Goal: Information Seeking & Learning: Learn about a topic

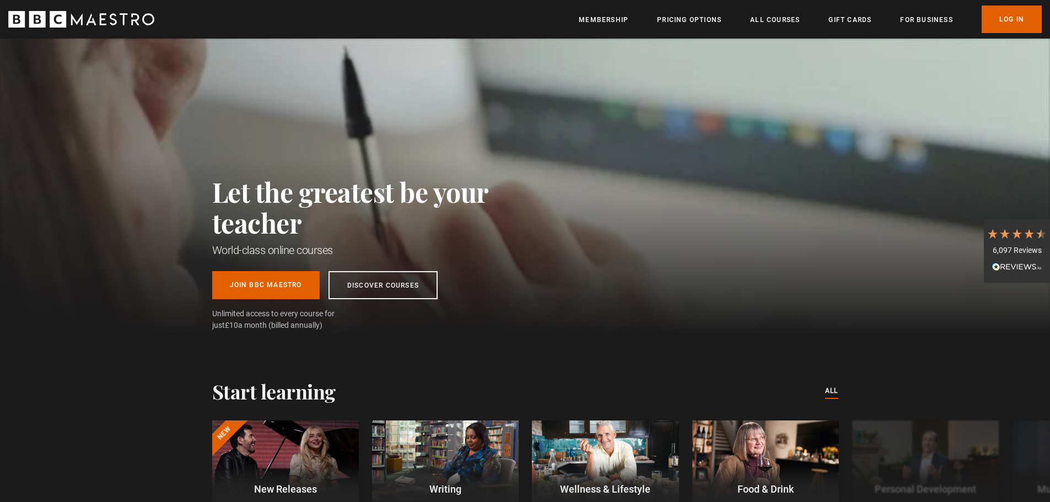
click at [181, 192] on div "Let the greatest be your teacher World-class online courses Join BBC Maestro Di…" at bounding box center [525, 187] width 1050 height 297
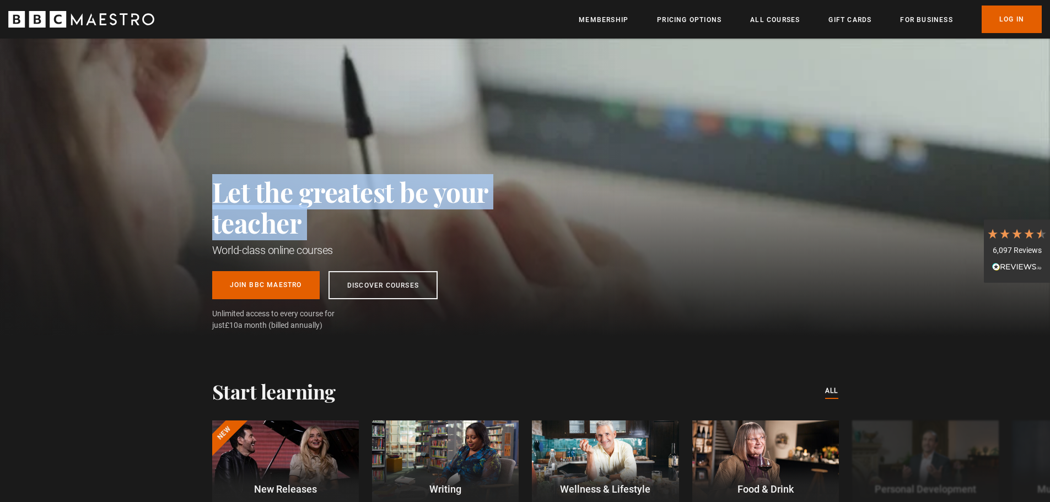
click at [181, 192] on div "Let the greatest be your teacher World-class online courses Join BBC Maestro Di…" at bounding box center [525, 187] width 1050 height 297
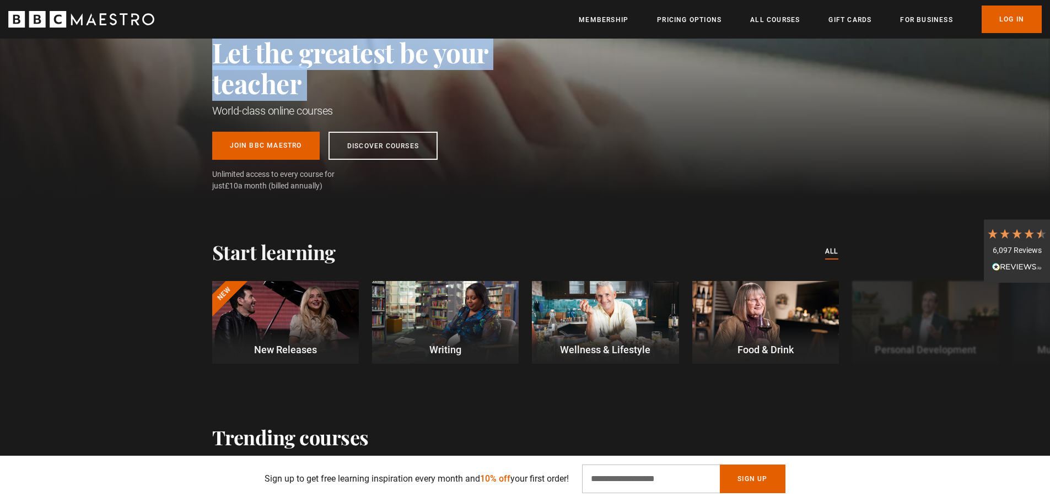
scroll to position [165, 0]
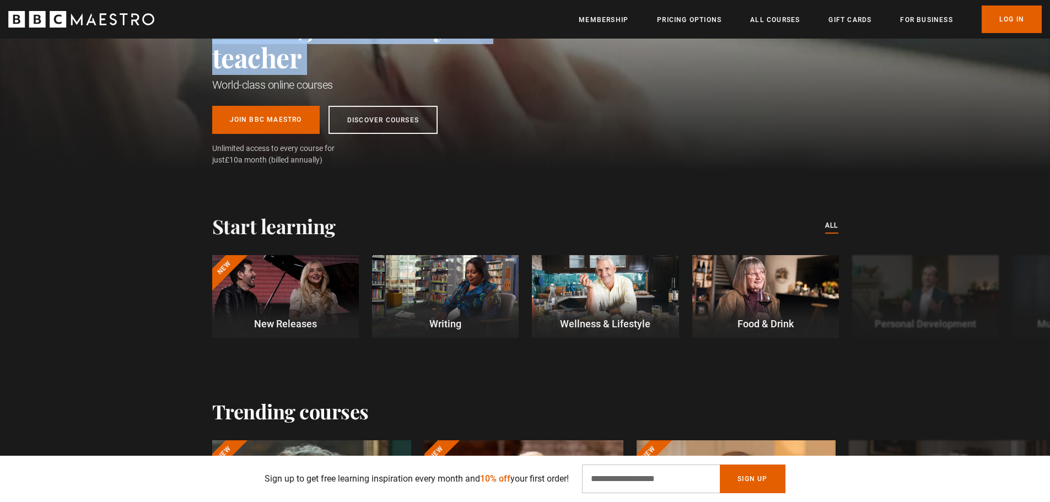
drag, startPoint x: 273, startPoint y: 194, endPoint x: 109, endPoint y: 106, distance: 185.9
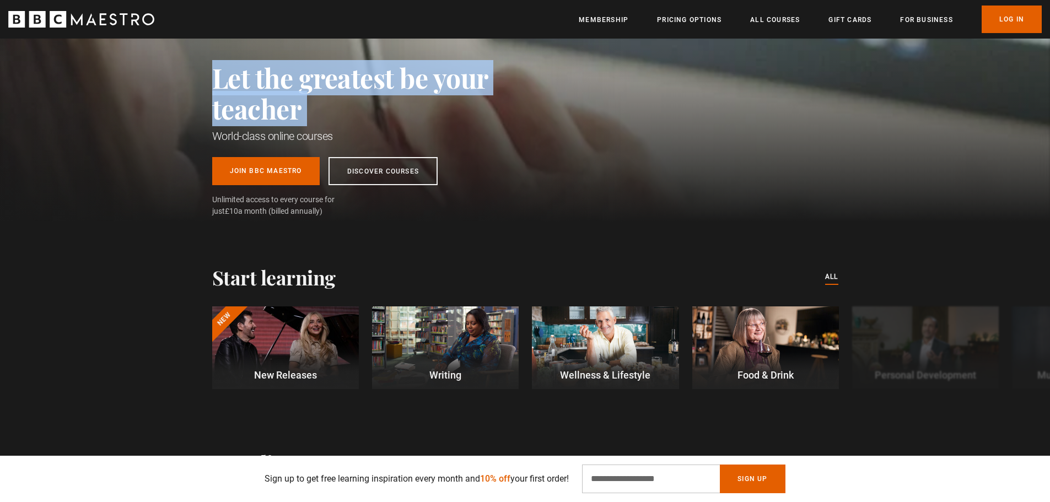
scroll to position [0, 0]
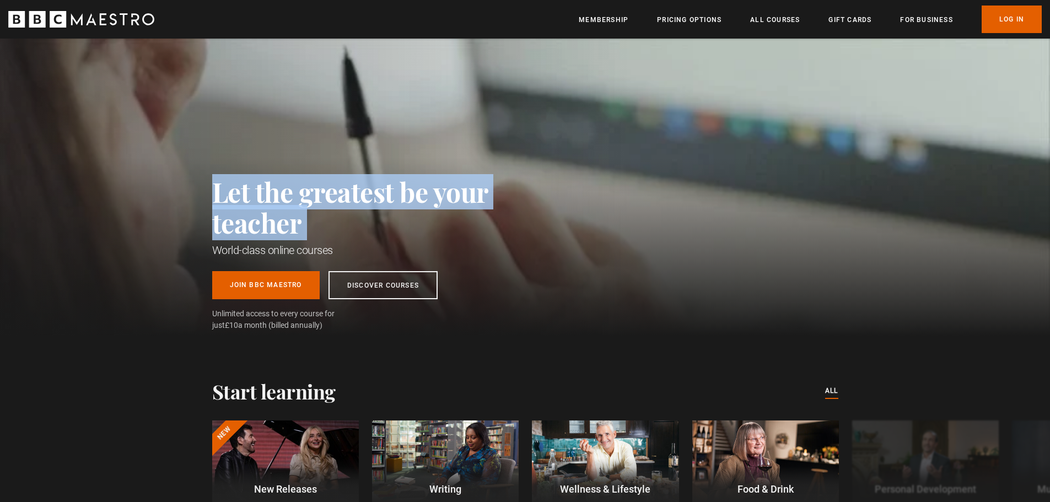
click at [258, 190] on h2 "Let the greatest be your teacher" at bounding box center [374, 207] width 325 height 62
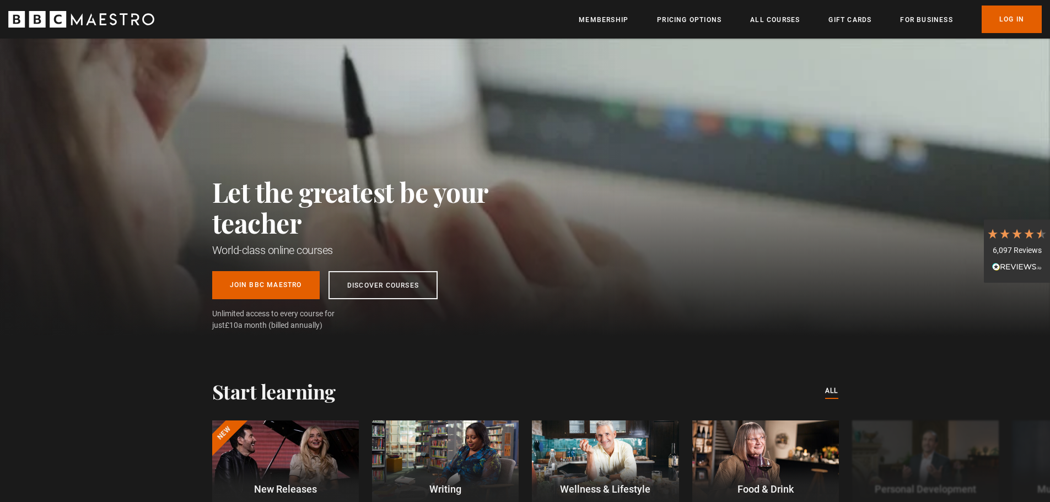
drag, startPoint x: 267, startPoint y: 208, endPoint x: 359, endPoint y: 343, distance: 163.0
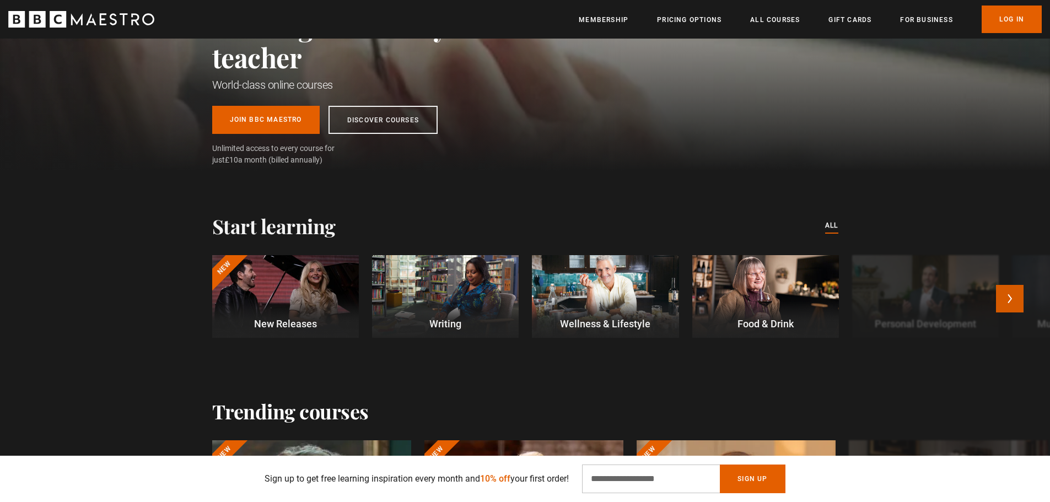
scroll to position [0, 1010]
click at [1008, 305] on button "Next" at bounding box center [1010, 299] width 28 height 28
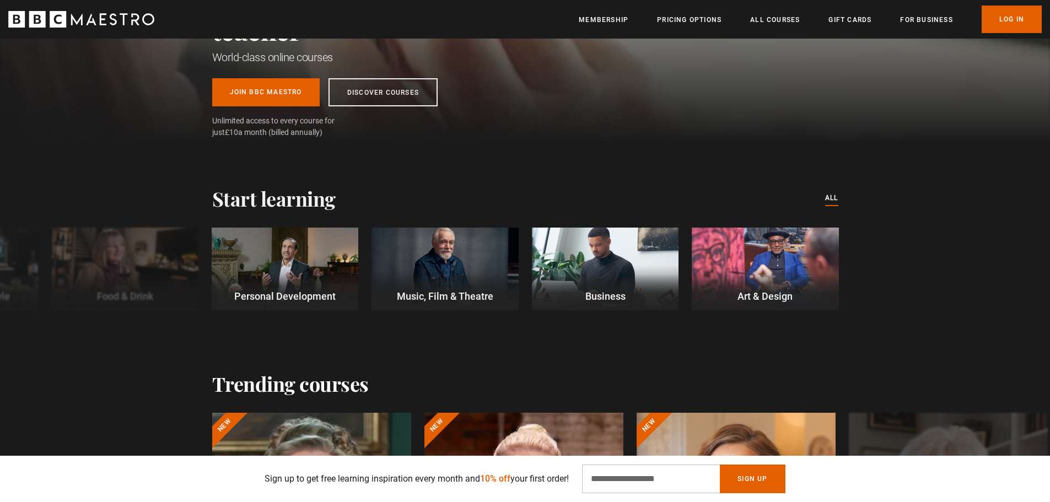
scroll to position [220, 0]
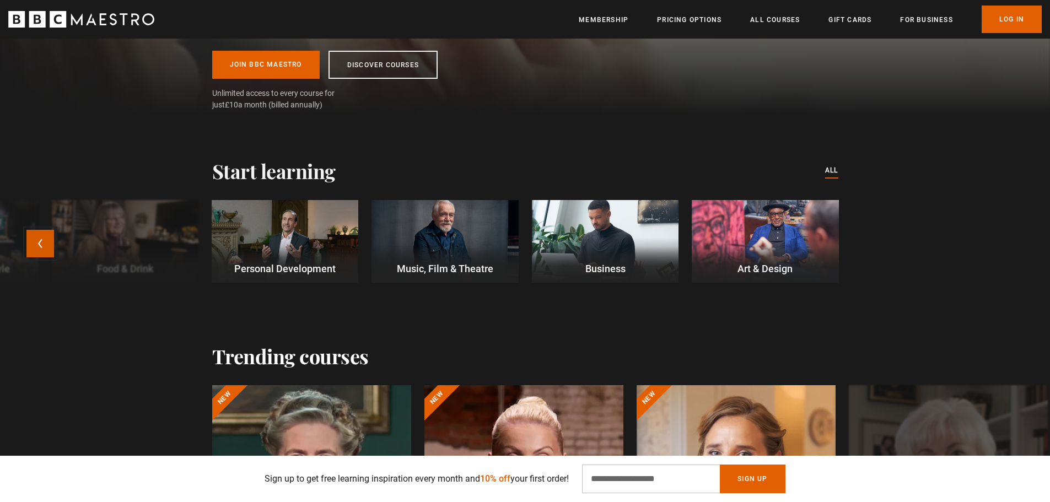
click at [40, 250] on button "Previous" at bounding box center [40, 244] width 28 height 28
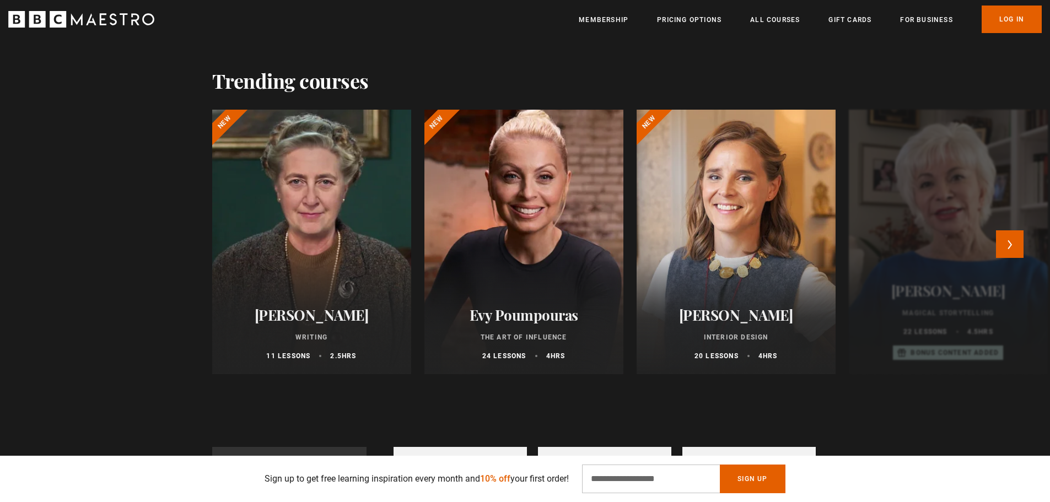
scroll to position [551, 0]
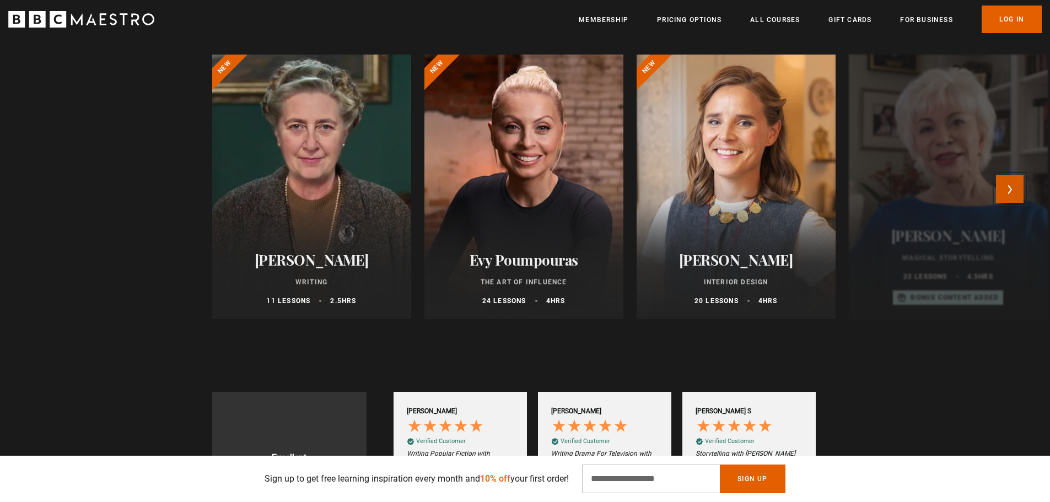
click at [1018, 186] on button "Next" at bounding box center [1010, 189] width 28 height 28
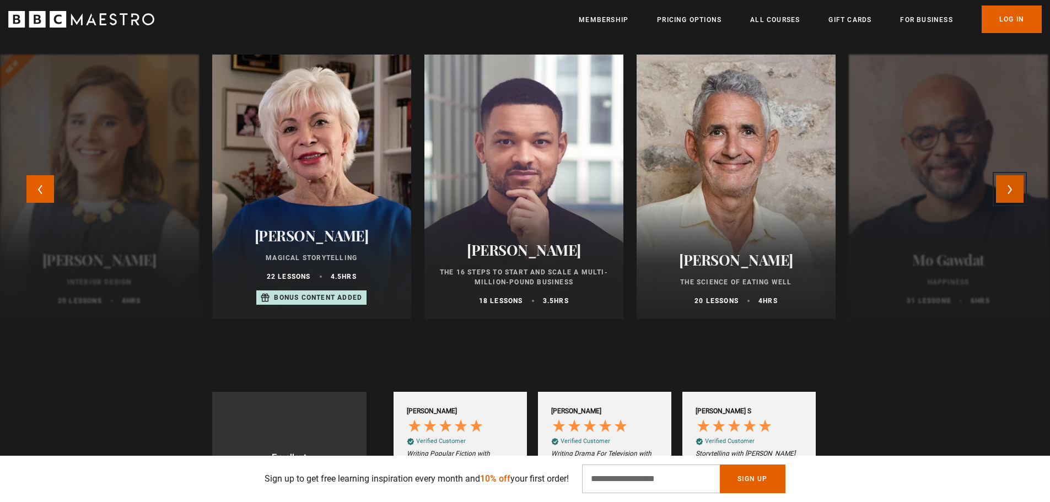
click at [1014, 190] on button "Next" at bounding box center [1010, 189] width 28 height 28
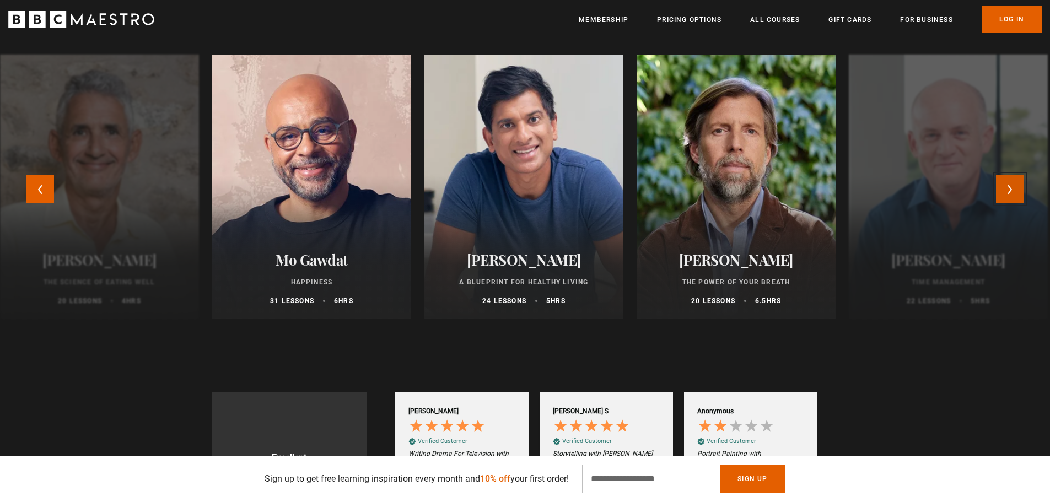
scroll to position [0, 1299]
click at [1014, 190] on button "Next" at bounding box center [1010, 189] width 28 height 28
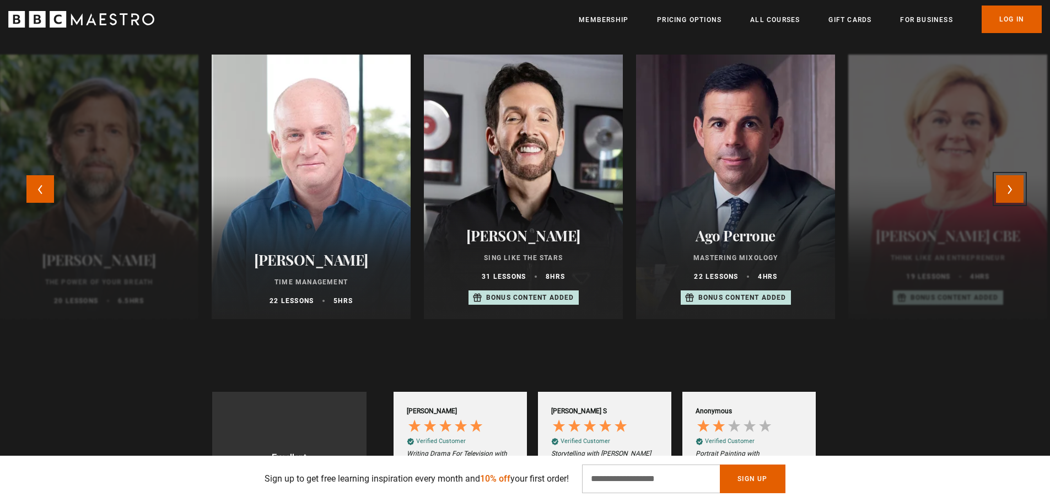
click at [1014, 190] on button "Next" at bounding box center [1010, 189] width 28 height 28
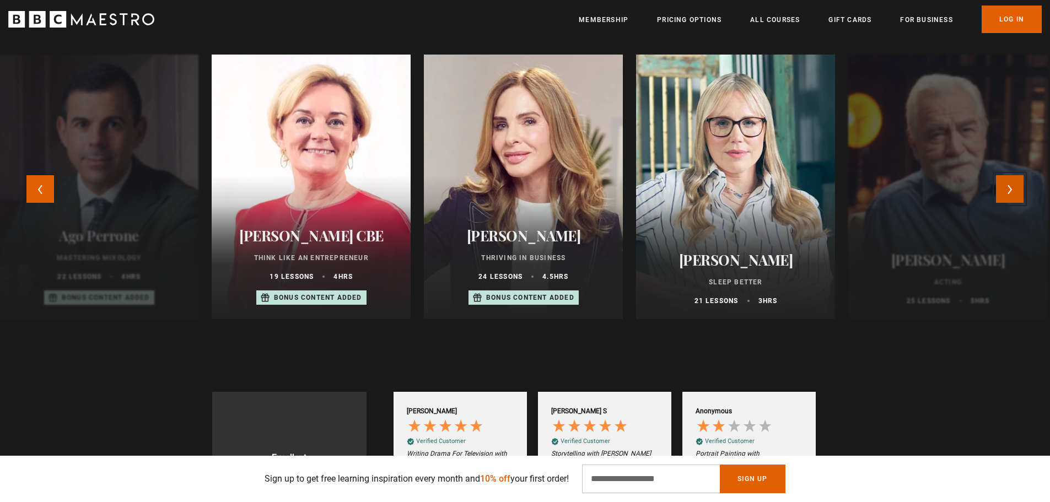
click at [1014, 190] on button "Next" at bounding box center [1010, 189] width 28 height 28
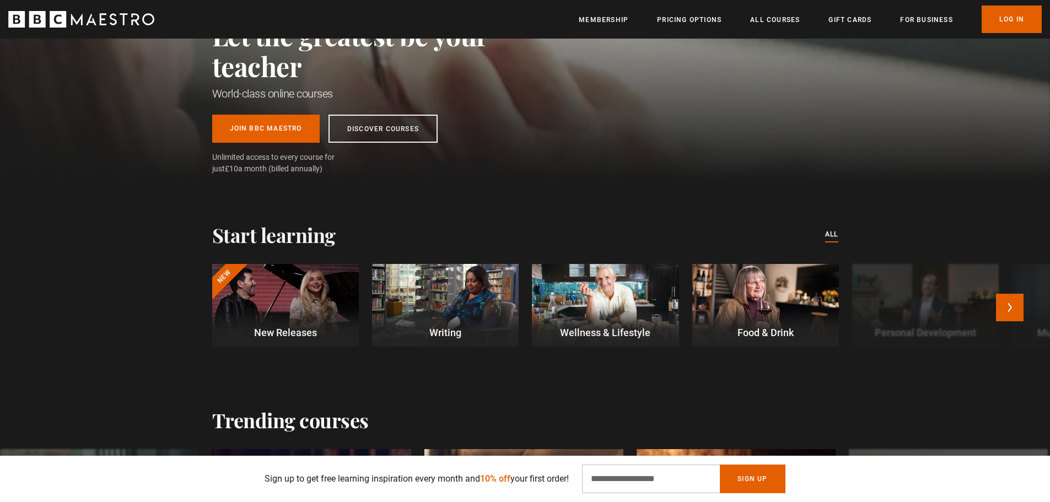
scroll to position [220, 0]
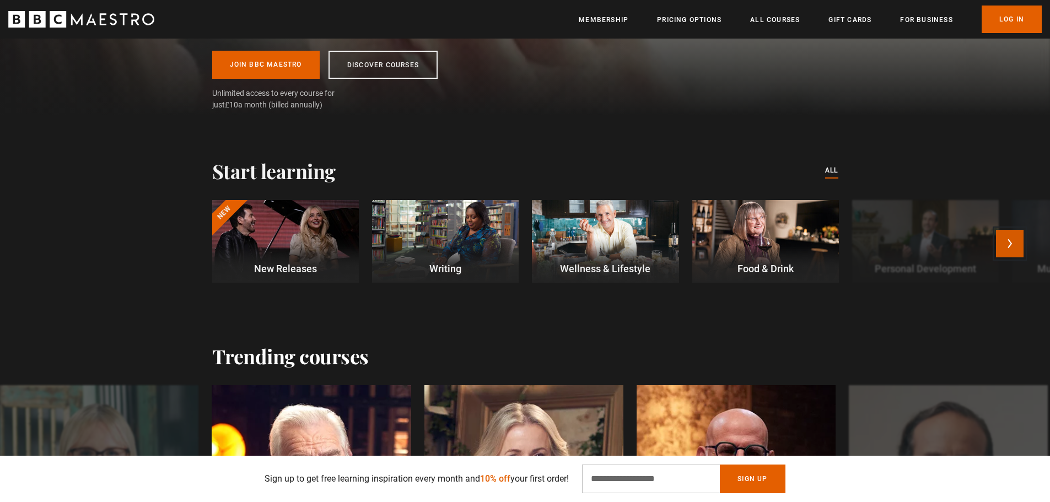
click at [1014, 245] on button "Next" at bounding box center [1010, 244] width 28 height 28
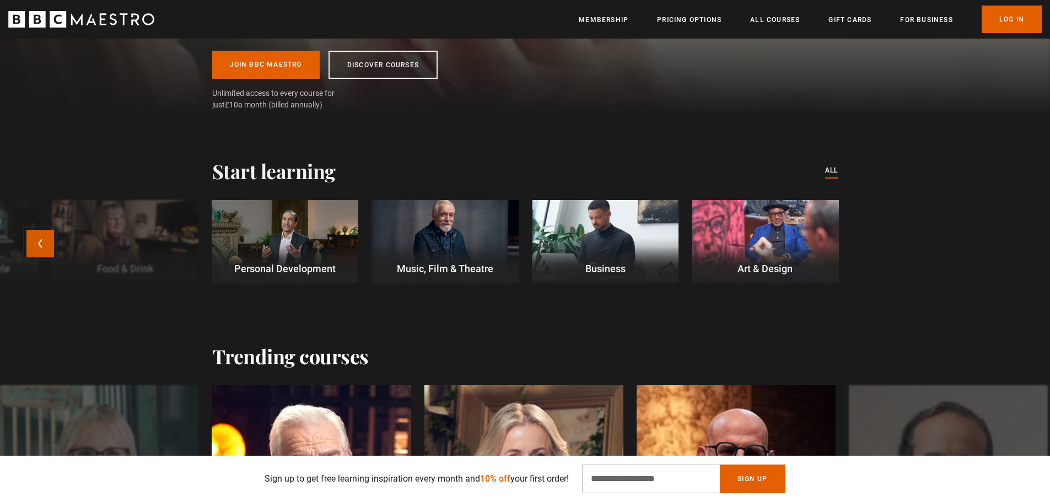
click at [35, 247] on button "Previous" at bounding box center [40, 244] width 28 height 28
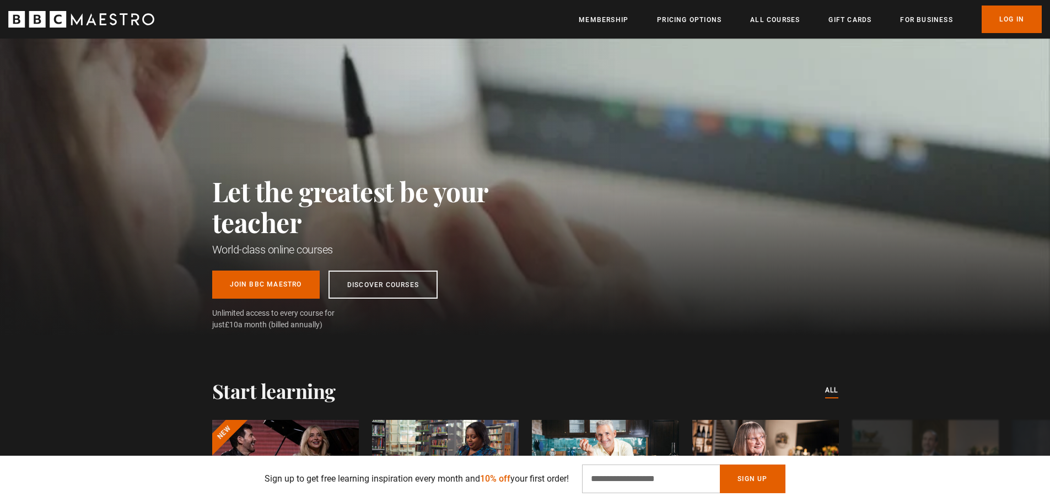
scroll to position [0, 0]
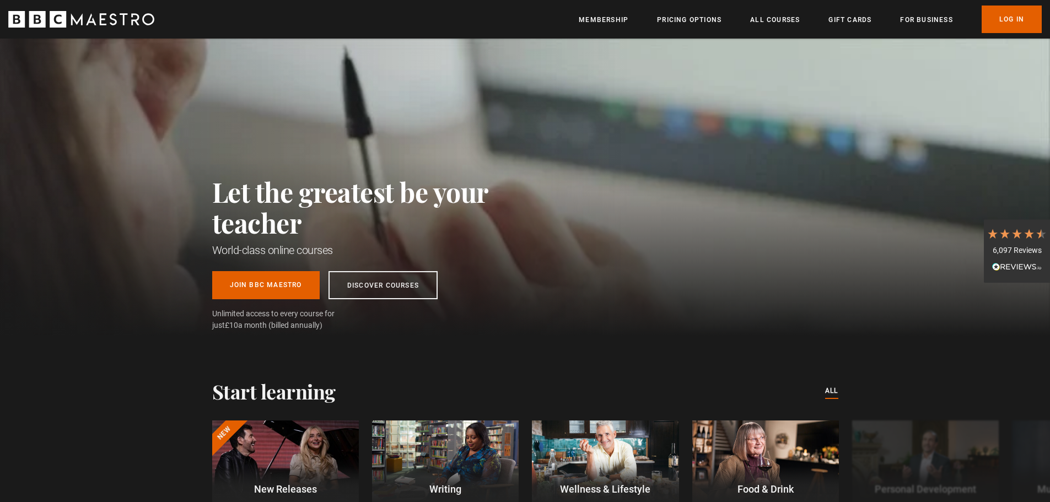
click at [198, 208] on div "Let the greatest be your teacher World-class online courses Join BBC Maestro Di…" at bounding box center [525, 187] width 1050 height 297
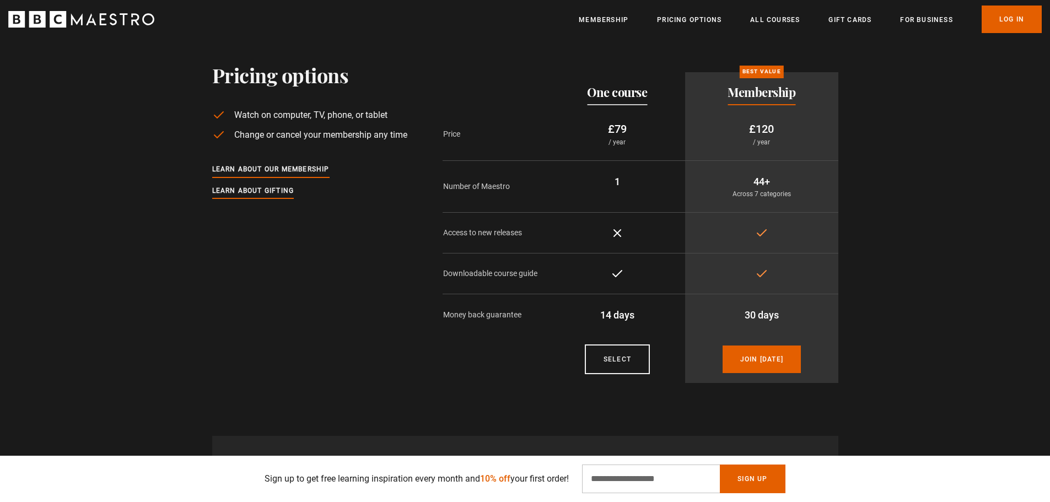
scroll to position [1928, 0]
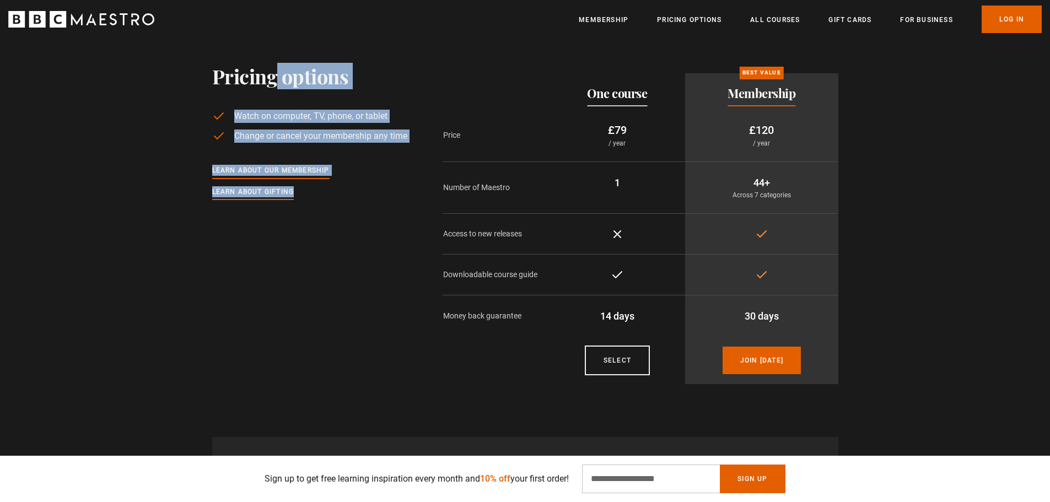
drag, startPoint x: 354, startPoint y: 105, endPoint x: 918, endPoint y: 361, distance: 619.6
click at [918, 361] on div "Pricing options Watch on computer, TV, phone, or tablet Change or cancel your m…" at bounding box center [525, 206] width 1050 height 372
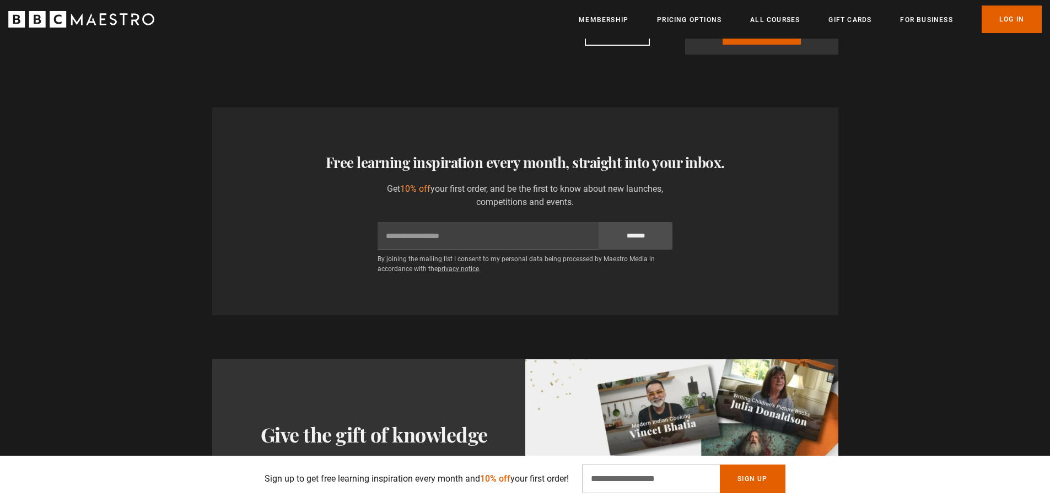
scroll to position [2259, 0]
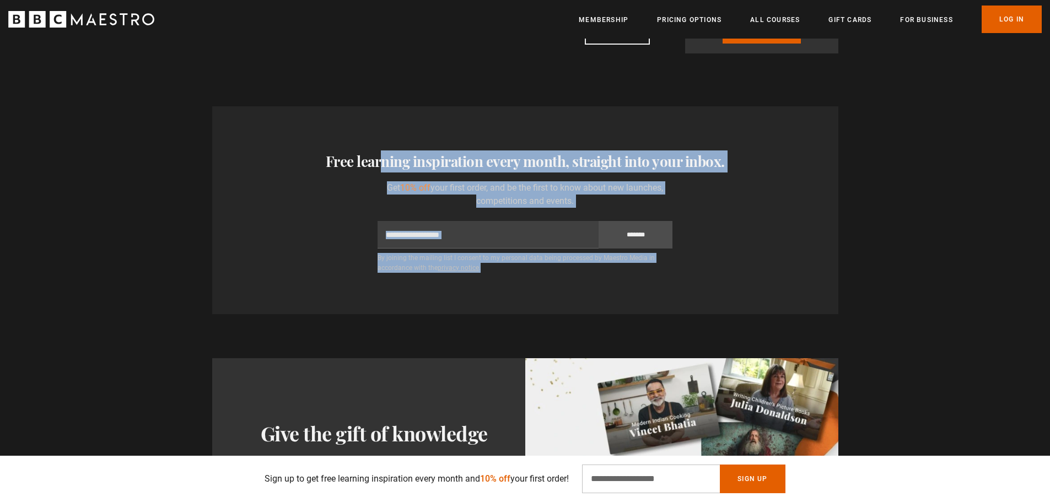
drag, startPoint x: 852, startPoint y: 293, endPoint x: 251, endPoint y: 153, distance: 616.6
click at [251, 153] on div "Thanks for signing up Your unique 10% off discount code is NEW768933 Copy disco…" at bounding box center [525, 210] width 710 height 208
click at [251, 153] on h3 "Free learning inspiration every month, straight into your inbox." at bounding box center [525, 161] width 608 height 22
drag, startPoint x: 251, startPoint y: 153, endPoint x: 717, endPoint y: 289, distance: 485.0
click at [717, 289] on div "Thanks for signing up Your unique 10% off discount code is NEW768933 Copy disco…" at bounding box center [525, 210] width 626 height 208
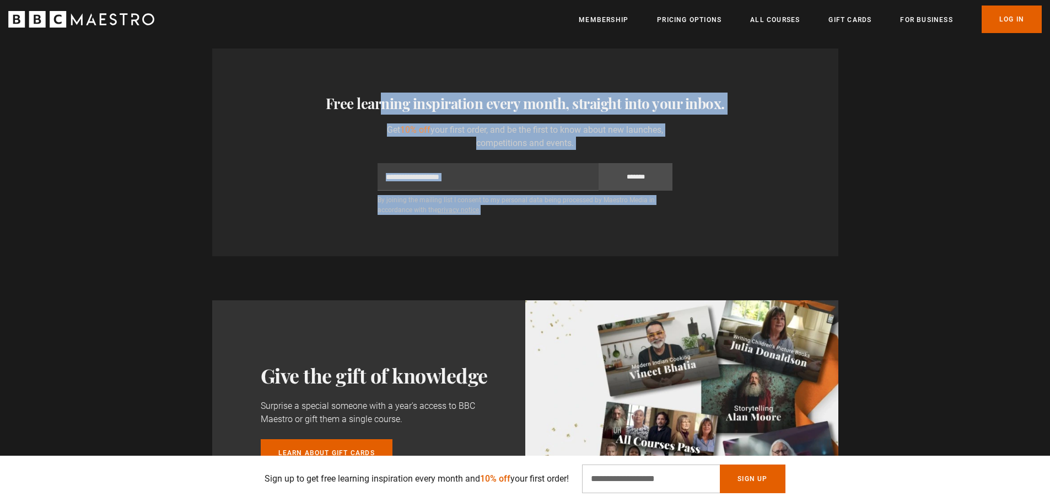
scroll to position [2479, 0]
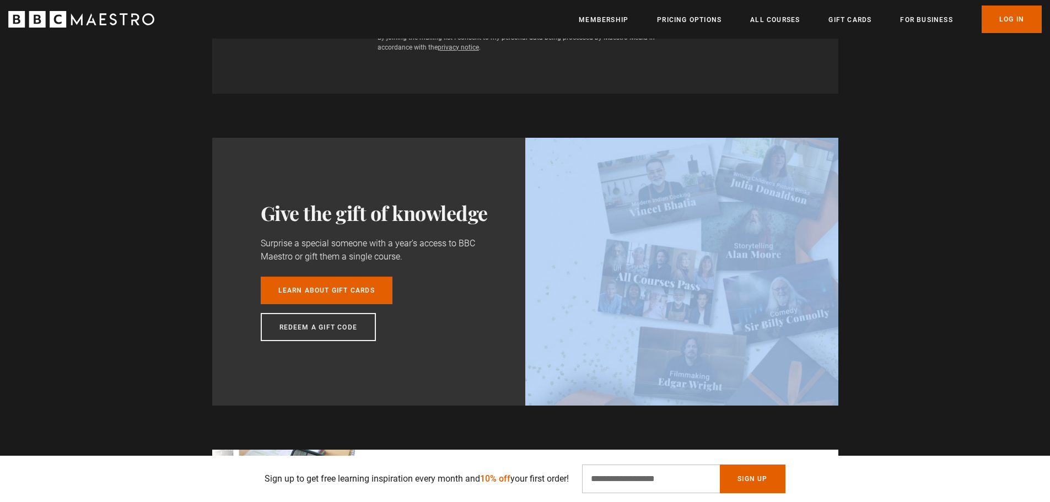
drag, startPoint x: 165, startPoint y: 184, endPoint x: 737, endPoint y: 309, distance: 585.9
click at [737, 309] on div "Give the gift of knowledge Surprise a special someone with a year's access to B…" at bounding box center [525, 250] width 1050 height 312
drag, startPoint x: 413, startPoint y: 271, endPoint x: 222, endPoint y: 201, distance: 203.6
click at [222, 201] on div "Give the gift of knowledge Surprise a special someone with a year's access to B…" at bounding box center [368, 272] width 313 height 268
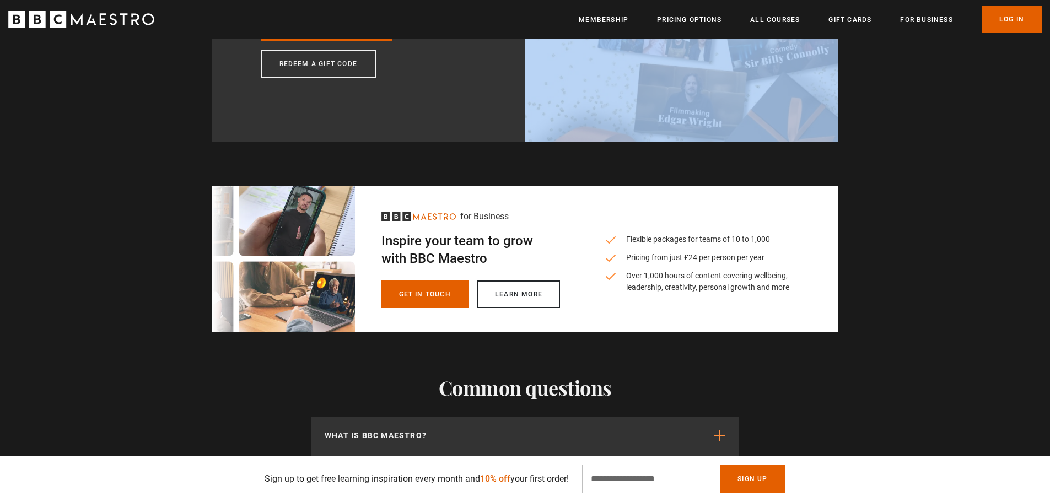
scroll to position [2755, 0]
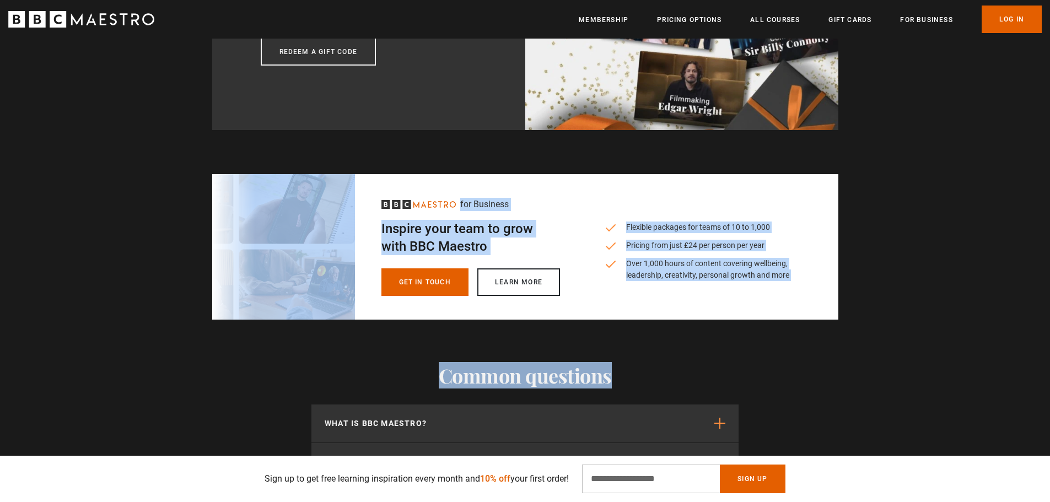
drag, startPoint x: 246, startPoint y: 223, endPoint x: 975, endPoint y: 329, distance: 736.1
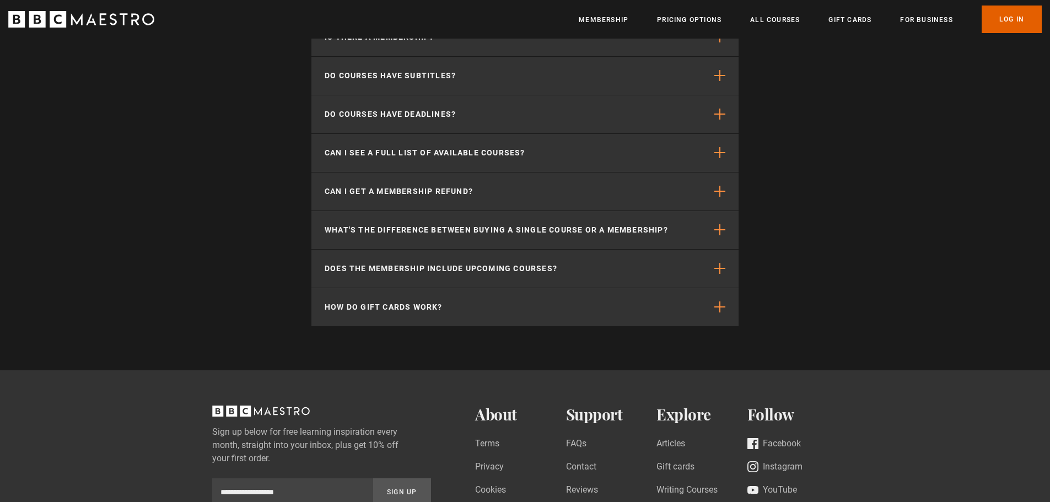
scroll to position [3242, 0]
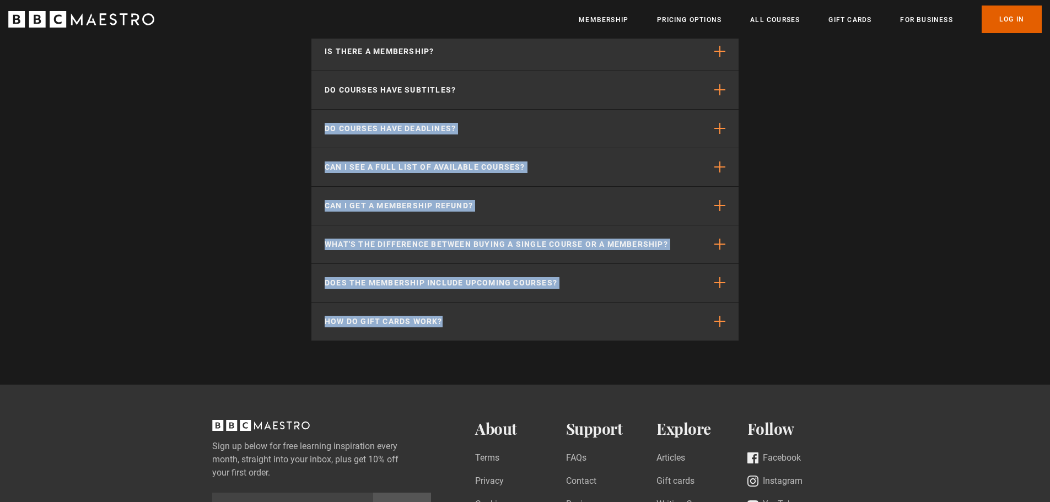
drag, startPoint x: 891, startPoint y: 316, endPoint x: 272, endPoint y: 141, distance: 643.9
click at [272, 141] on section "Common questions What is BBC Maestro? BBC Maestro is a membership-based streami…" at bounding box center [525, 108] width 1050 height 553
click at [280, 119] on section "Common questions What is BBC Maestro? BBC Maestro is a membership-based streami…" at bounding box center [525, 108] width 1050 height 553
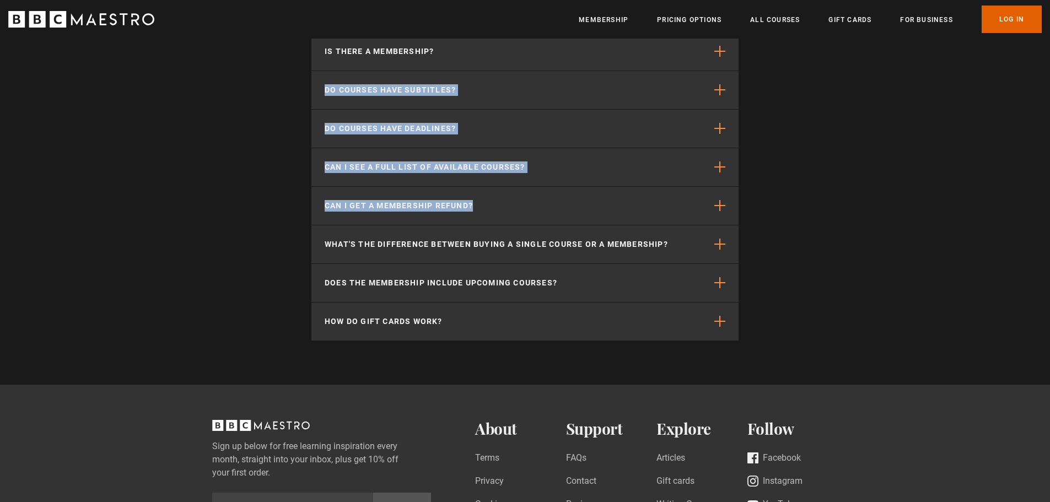
drag, startPoint x: 513, startPoint y: 142, endPoint x: 869, endPoint y: 224, distance: 365.2
click at [869, 224] on section "Common questions What is BBC Maestro? BBC Maestro is a membership-based streami…" at bounding box center [525, 108] width 1050 height 553
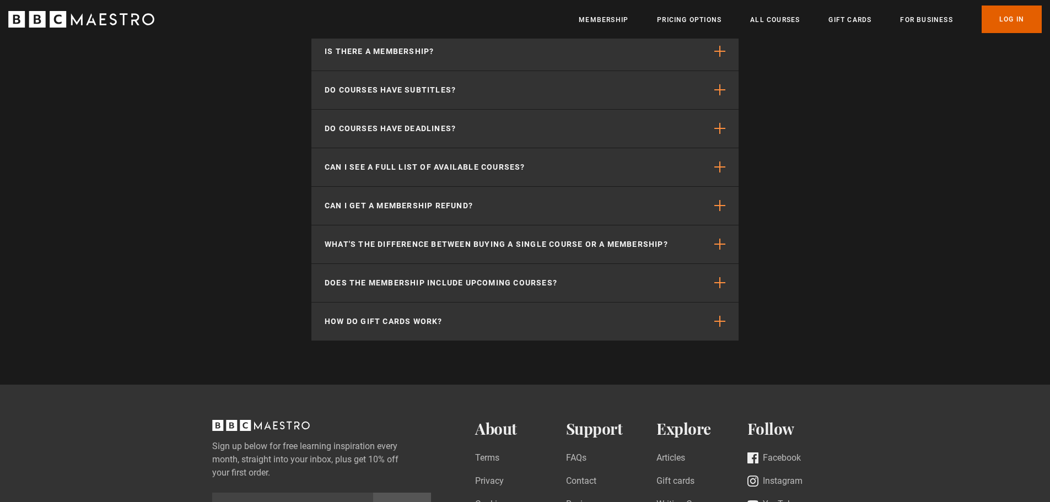
click at [240, 282] on section "Common questions What is BBC Maestro? BBC Maestro is a membership-based streami…" at bounding box center [525, 108] width 1050 height 553
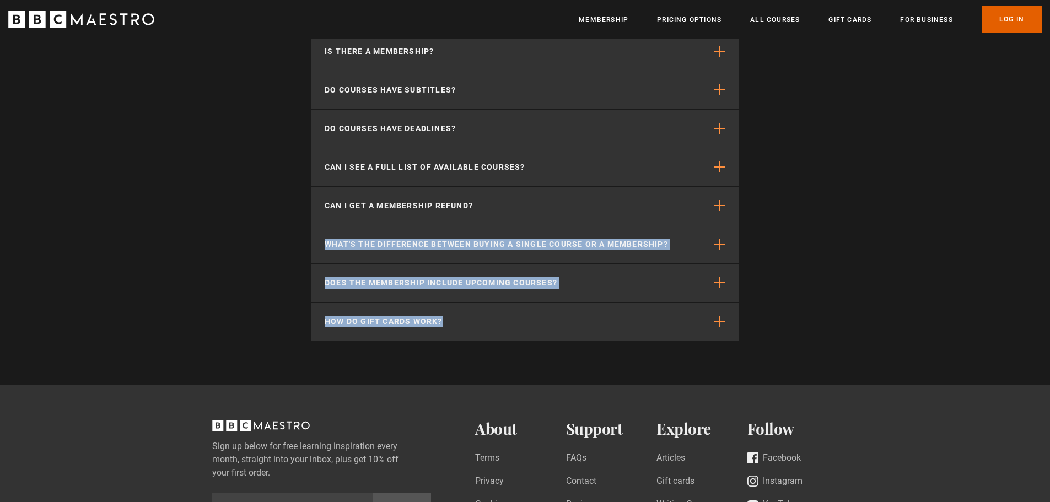
drag, startPoint x: 538, startPoint y: 271, endPoint x: 770, endPoint y: 320, distance: 236.6
click at [770, 320] on section "Common questions What is BBC Maestro? BBC Maestro is a membership-based streami…" at bounding box center [525, 108] width 1050 height 553
click at [879, 315] on section "Common questions What is BBC Maestro? BBC Maestro is a membership-based streami…" at bounding box center [525, 108] width 1050 height 553
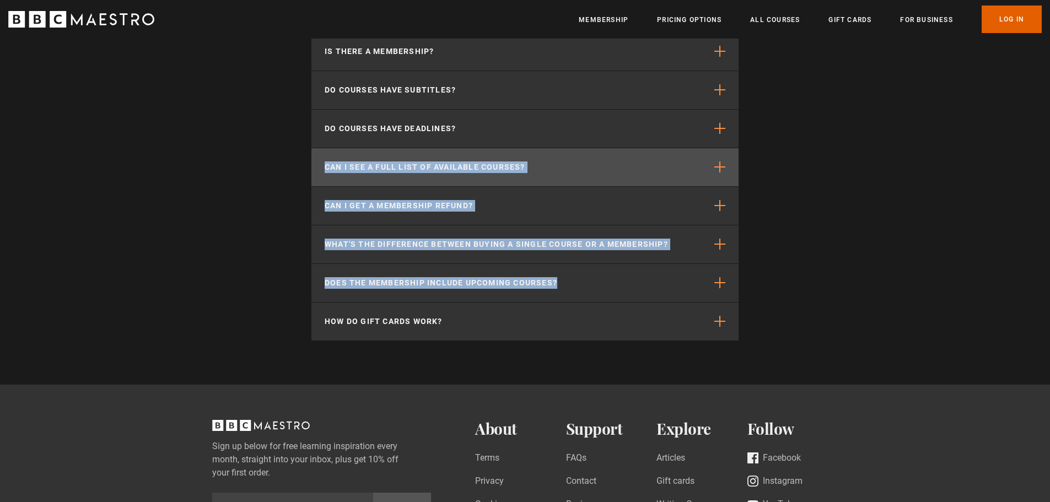
drag, startPoint x: 841, startPoint y: 282, endPoint x: 312, endPoint y: 174, distance: 539.9
click at [312, 174] on section "Common questions What is BBC Maestro? BBC Maestro is a membership-based streami…" at bounding box center [525, 108] width 1050 height 553
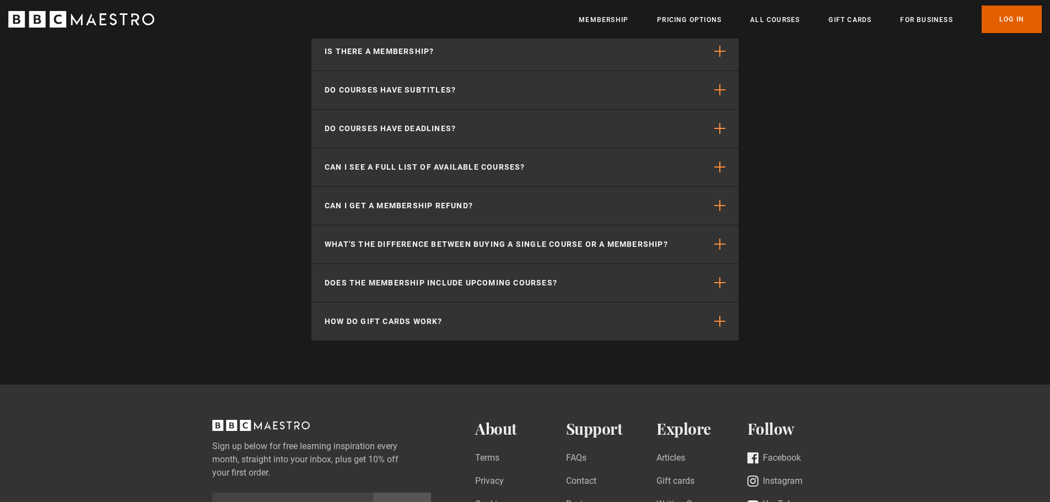
click at [220, 144] on section "Common questions What is BBC Maestro? BBC Maestro is a membership-based streami…" at bounding box center [525, 108] width 1050 height 553
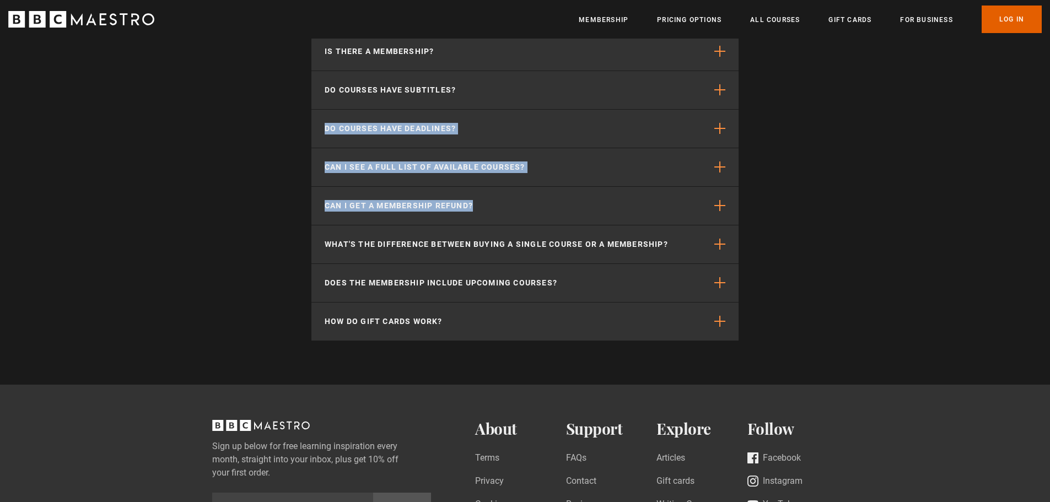
drag, startPoint x: 288, startPoint y: 153, endPoint x: 769, endPoint y: 215, distance: 484.9
click at [769, 215] on section "Common questions What is BBC Maestro? BBC Maestro is a membership-based streami…" at bounding box center [525, 108] width 1050 height 553
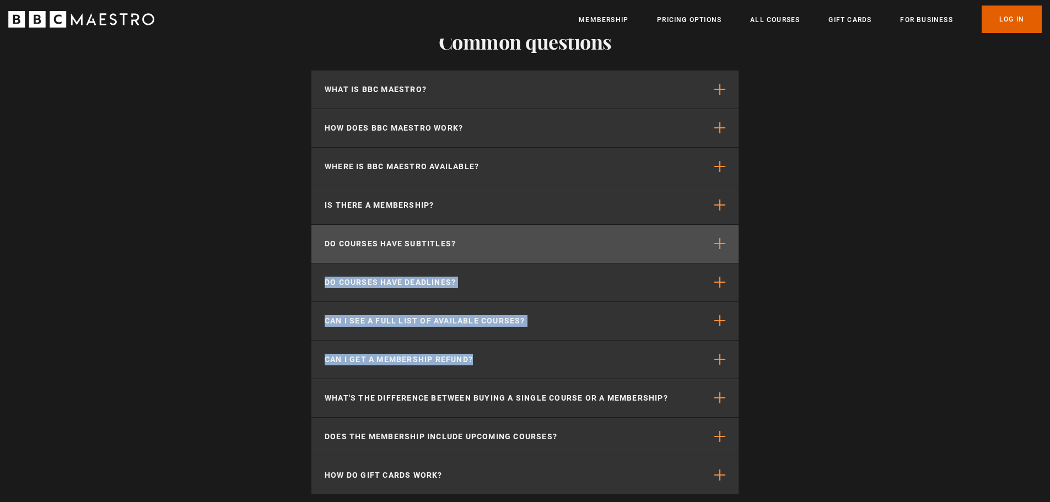
scroll to position [3077, 0]
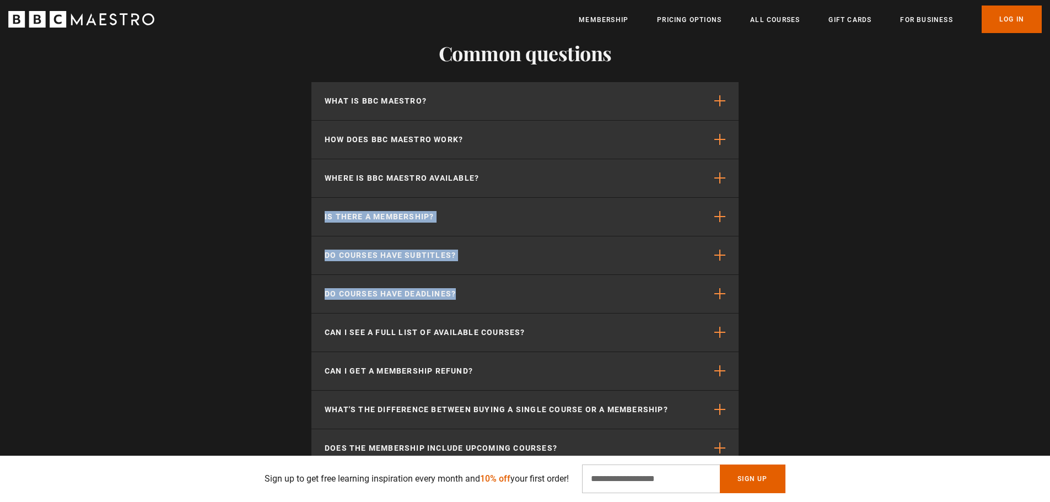
drag, startPoint x: 263, startPoint y: 213, endPoint x: 826, endPoint y: 294, distance: 569.4
click at [826, 294] on section "Common questions What is BBC Maestro? BBC Maestro is a membership-based streami…" at bounding box center [525, 273] width 1050 height 553
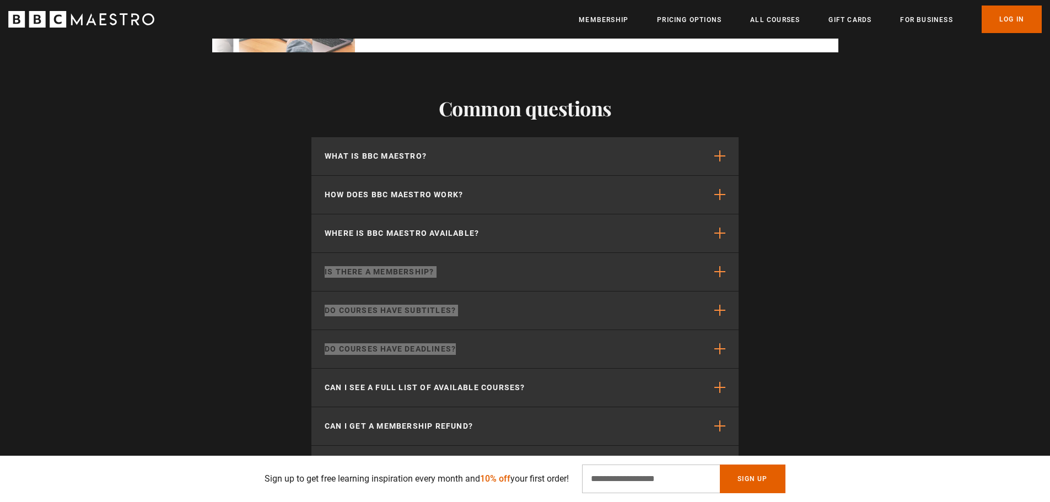
scroll to position [0, 289]
